Goal: Entertainment & Leisure: Browse casually

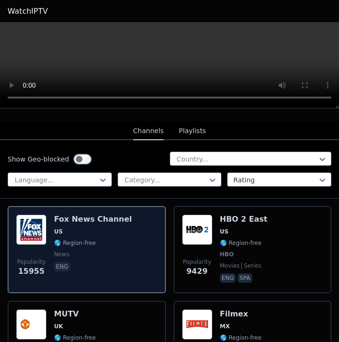
scroll to position [90, 0]
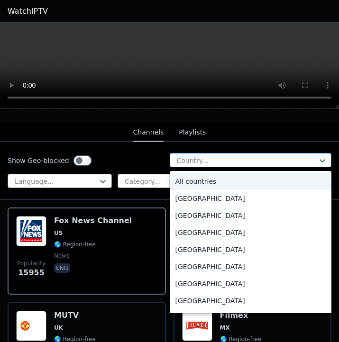
click at [201, 160] on div "Country..." at bounding box center [247, 160] width 140 height 9
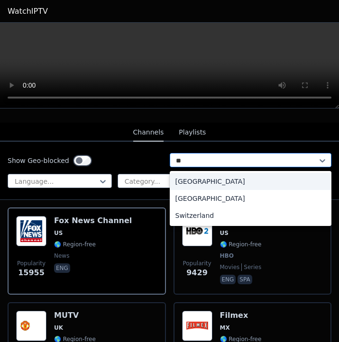
type input "***"
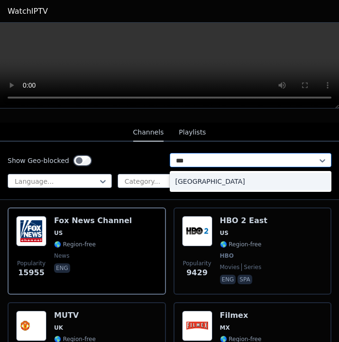
click at [208, 183] on div "[GEOGRAPHIC_DATA]" at bounding box center [251, 181] width 162 height 17
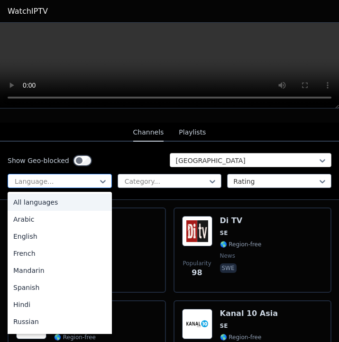
click at [94, 181] on div at bounding box center [56, 181] width 84 height 9
type input "**"
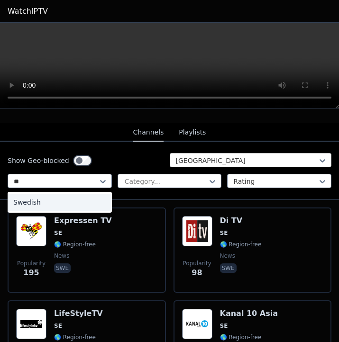
click at [55, 206] on div "Swedish" at bounding box center [60, 202] width 104 height 17
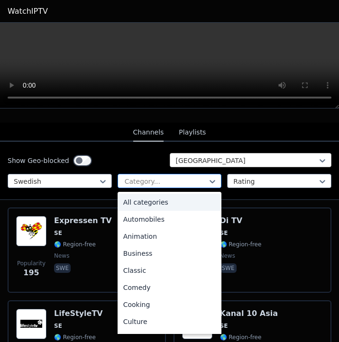
click at [143, 188] on div "Category..." at bounding box center [170, 181] width 104 height 14
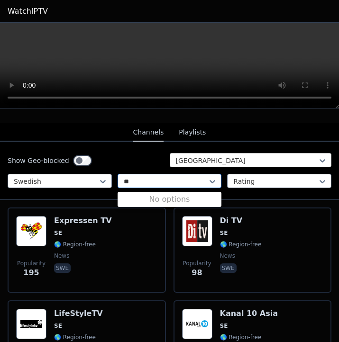
type input "*"
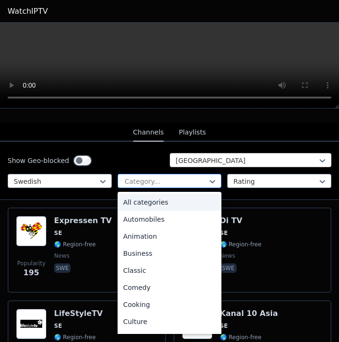
type input "*"
type input "**"
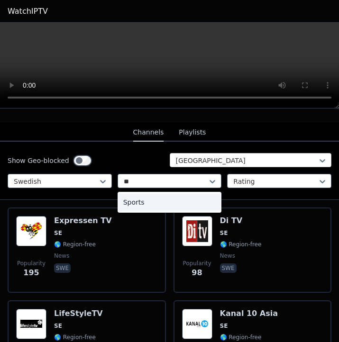
click at [175, 199] on div "Sports" at bounding box center [170, 202] width 104 height 17
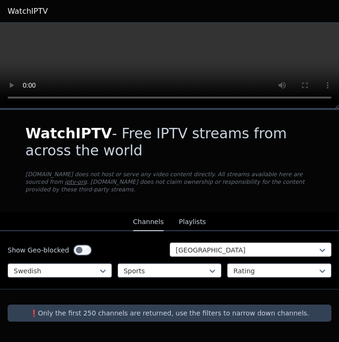
click at [183, 221] on button "Playlists" at bounding box center [192, 222] width 27 height 18
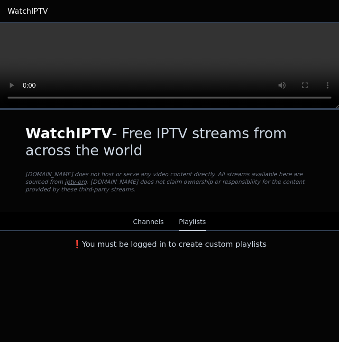
click at [146, 218] on button "Channels" at bounding box center [148, 222] width 31 height 18
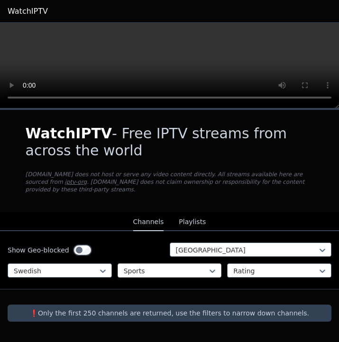
click at [186, 270] on div at bounding box center [166, 270] width 84 height 9
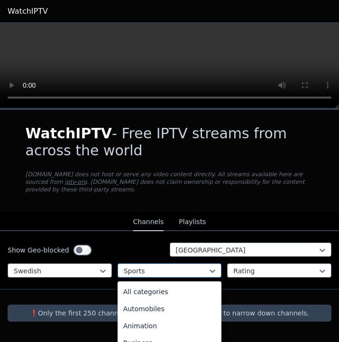
scroll to position [292, 0]
click at [183, 270] on div at bounding box center [166, 270] width 84 height 9
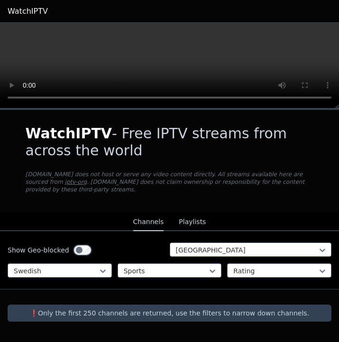
scroll to position [0, 0]
click at [72, 262] on div "WatchIPTV - Free IPTV streams from across the world [DOMAIN_NAME] does not host…" at bounding box center [169, 226] width 339 height 234
